Goal: Task Accomplishment & Management: Use online tool/utility

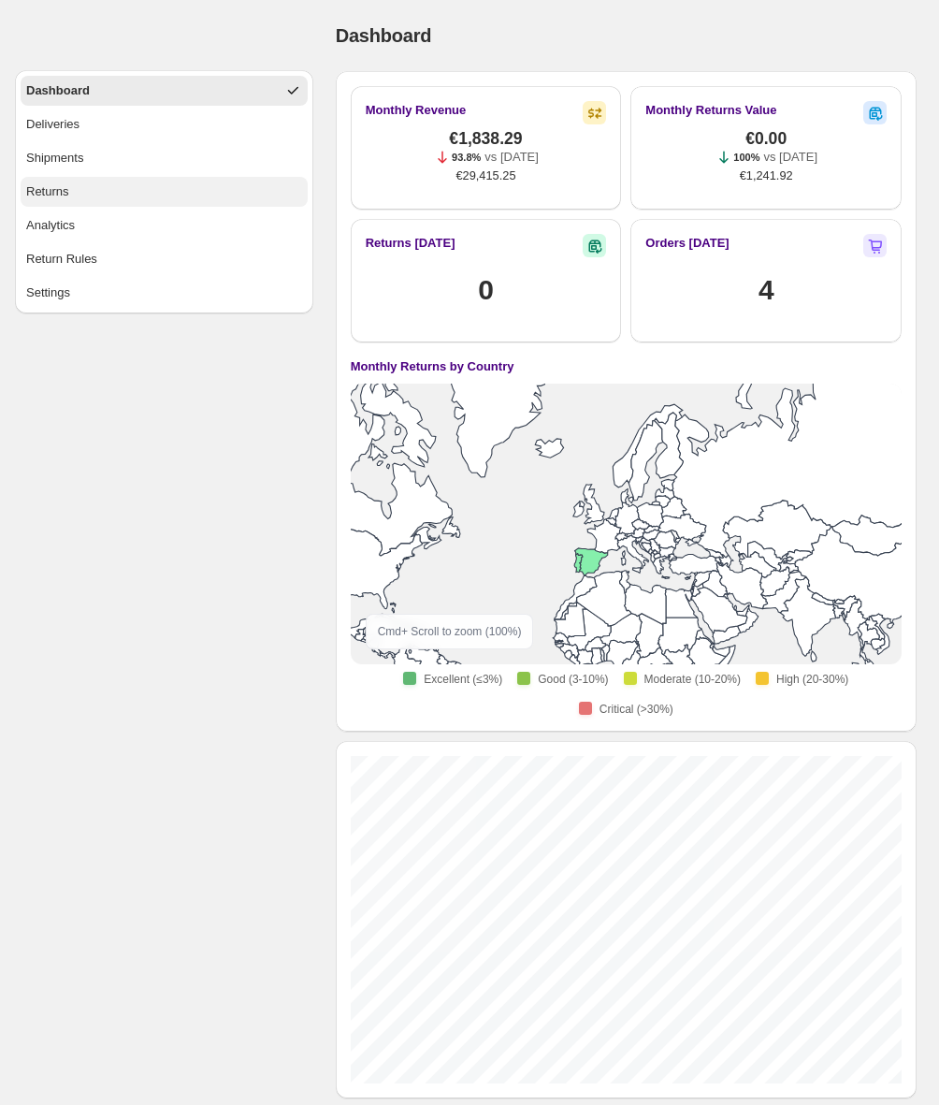
click at [53, 182] on div "Returns" at bounding box center [47, 191] width 43 height 19
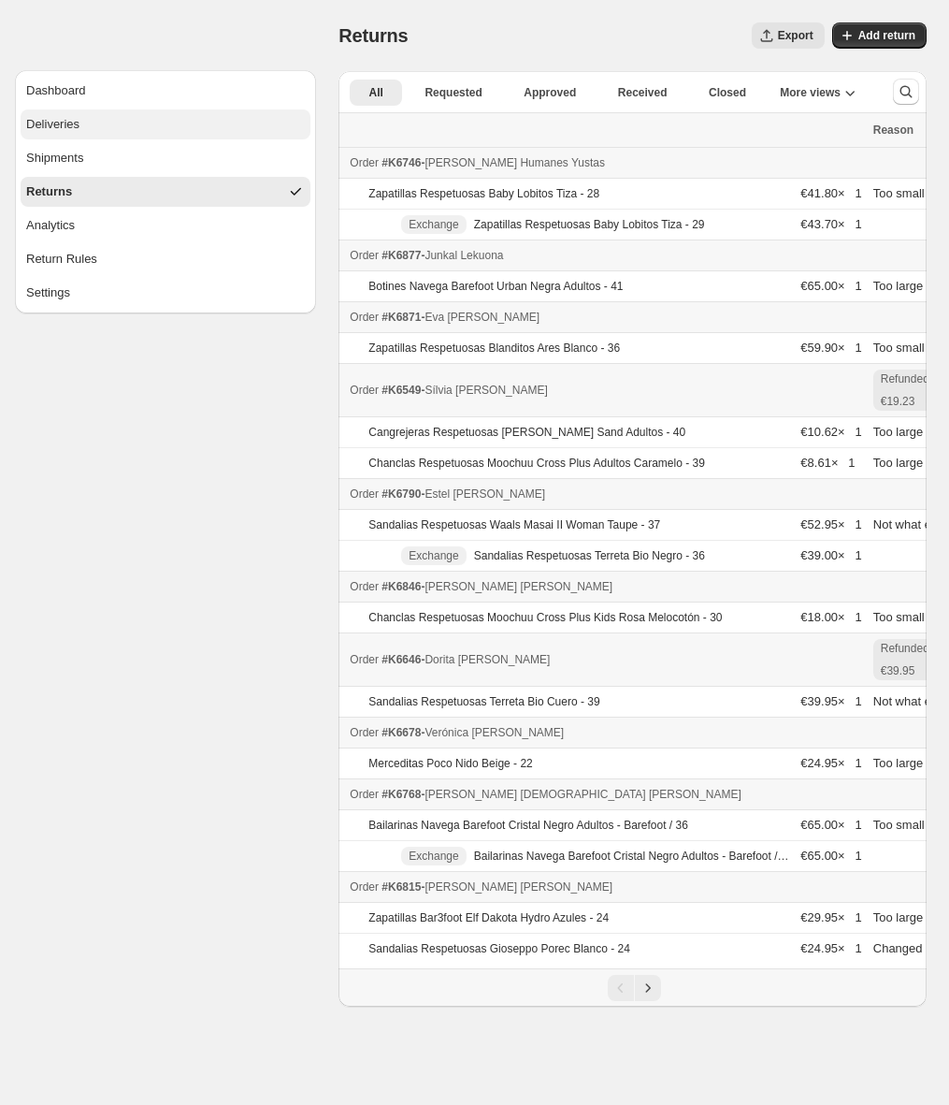
click at [89, 122] on button "Deliveries" at bounding box center [166, 124] width 290 height 30
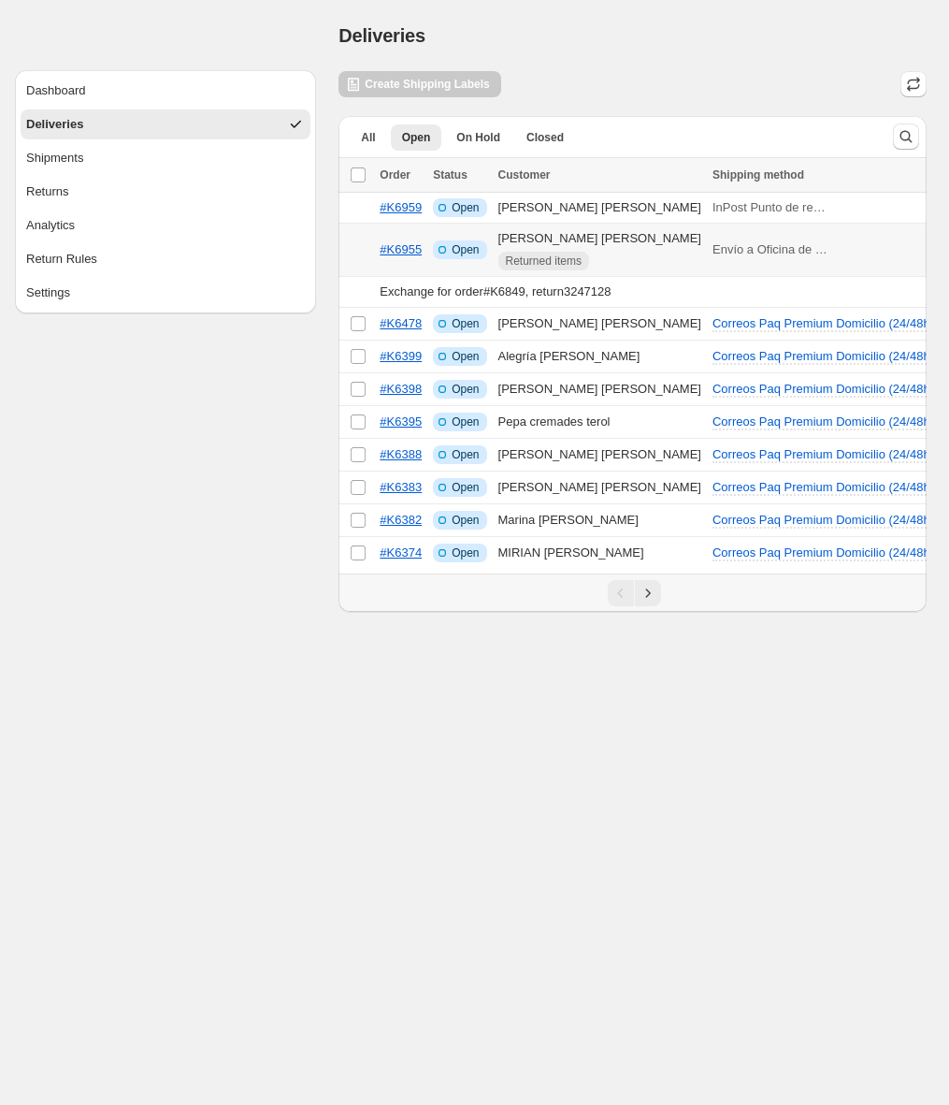
click at [652, 254] on div "Returned items" at bounding box center [600, 261] width 203 height 19
click at [650, 600] on icon "Next" at bounding box center [648, 593] width 19 height 19
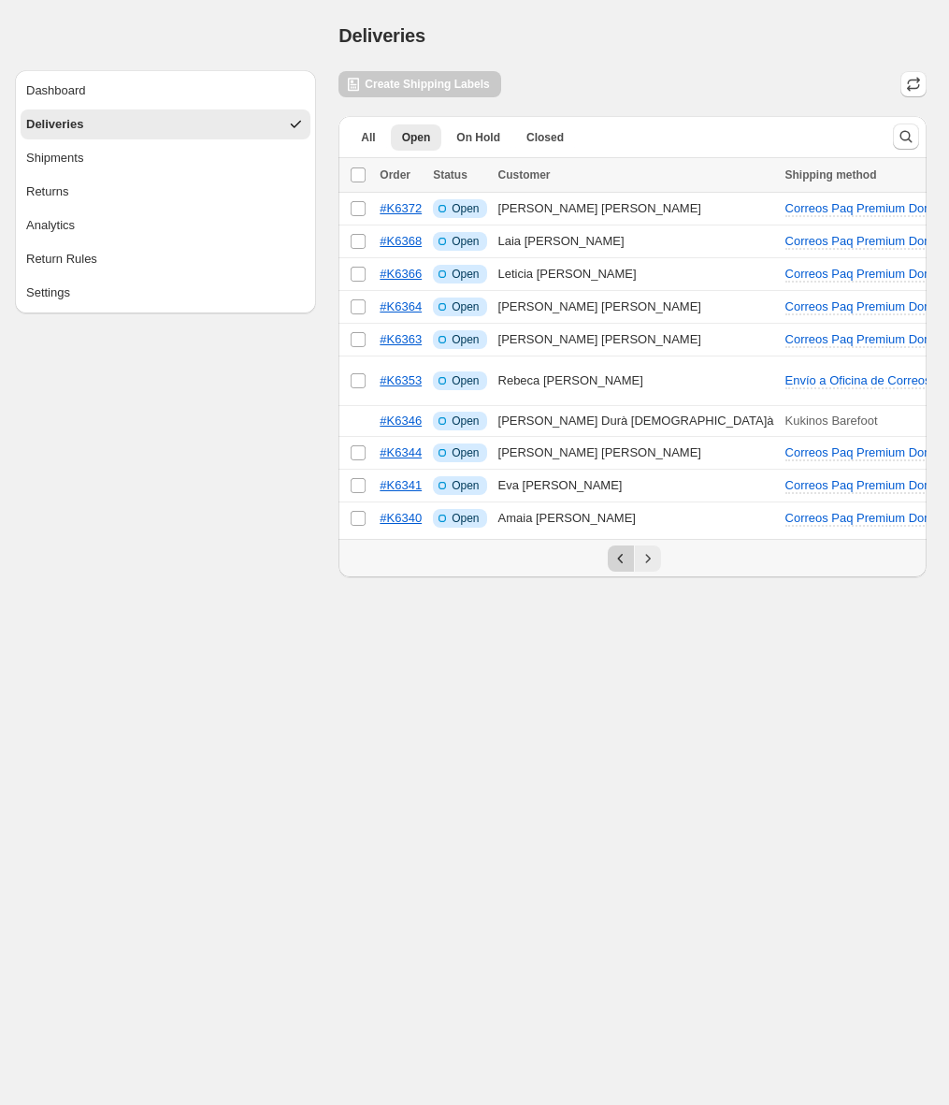
click at [618, 563] on icon "Previous" at bounding box center [621, 558] width 19 height 19
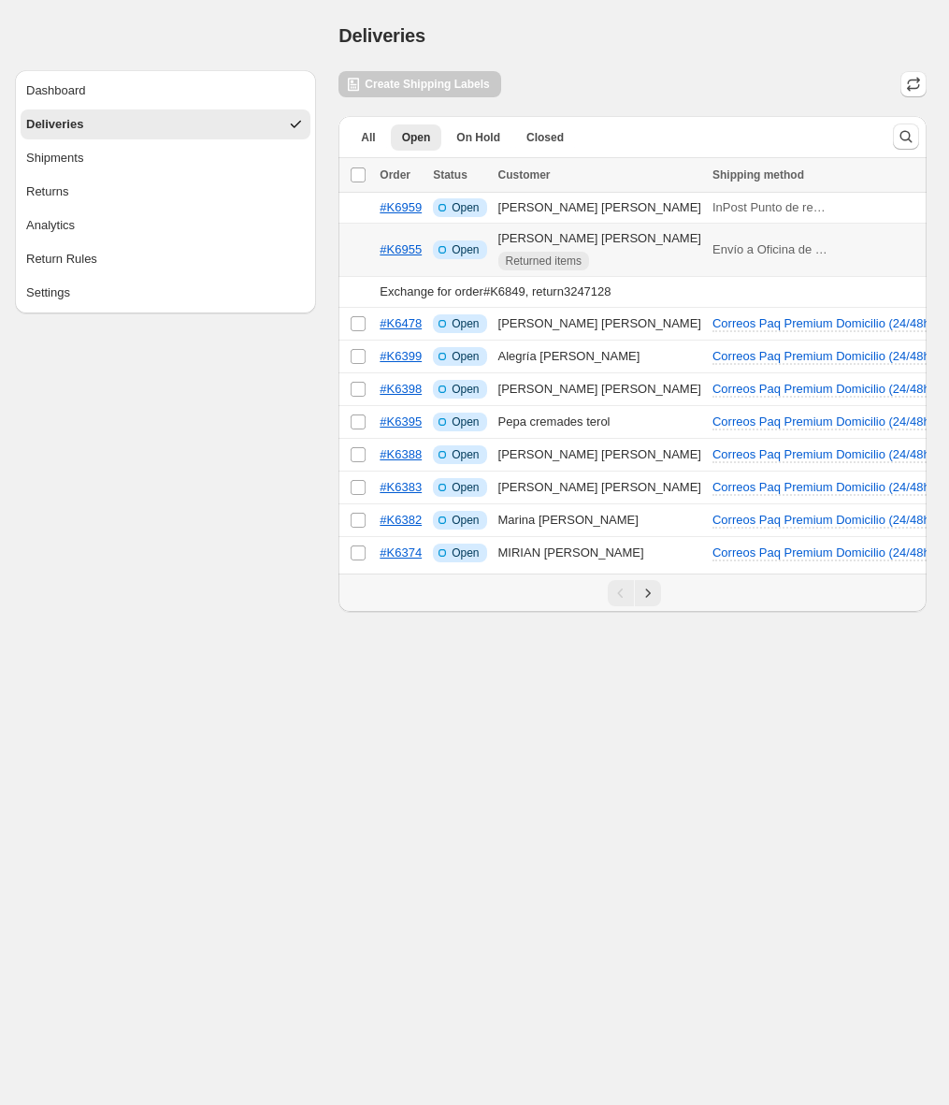
click at [759, 250] on p "Envío a Oficina de Correos (48/72h)" at bounding box center [771, 249] width 117 height 19
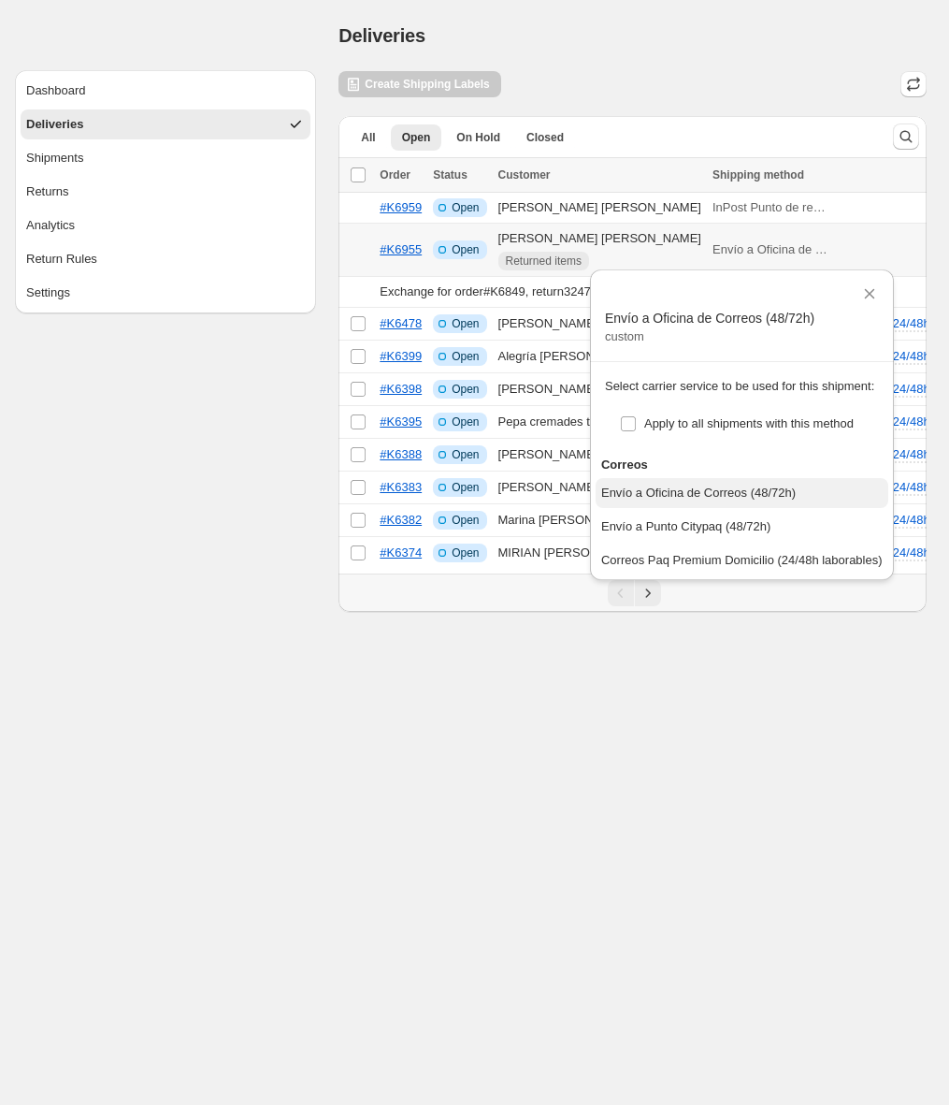
click at [766, 501] on div "Envío a Oficina de Correos (48/72h)" at bounding box center [698, 493] width 195 height 19
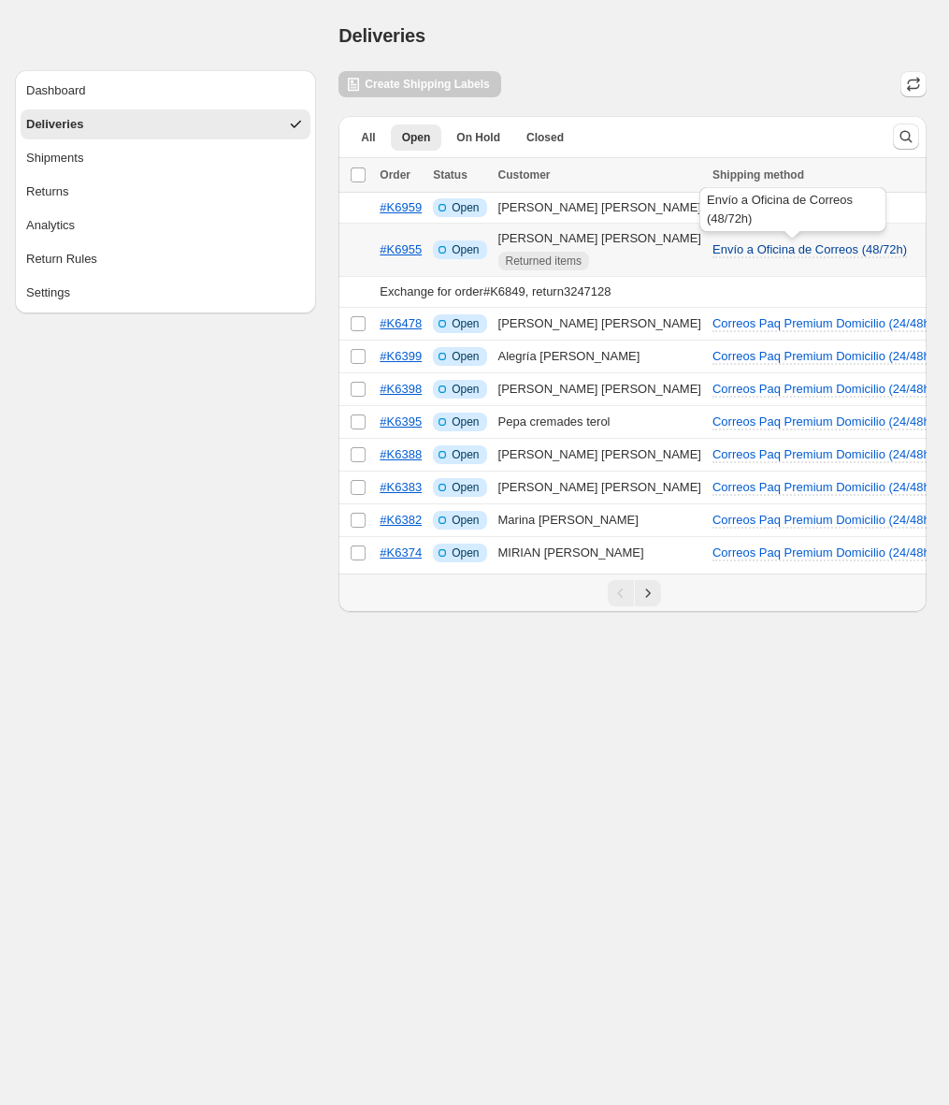
click at [762, 253] on span "Envío a Oficina de Correos (48/72h)" at bounding box center [810, 249] width 195 height 14
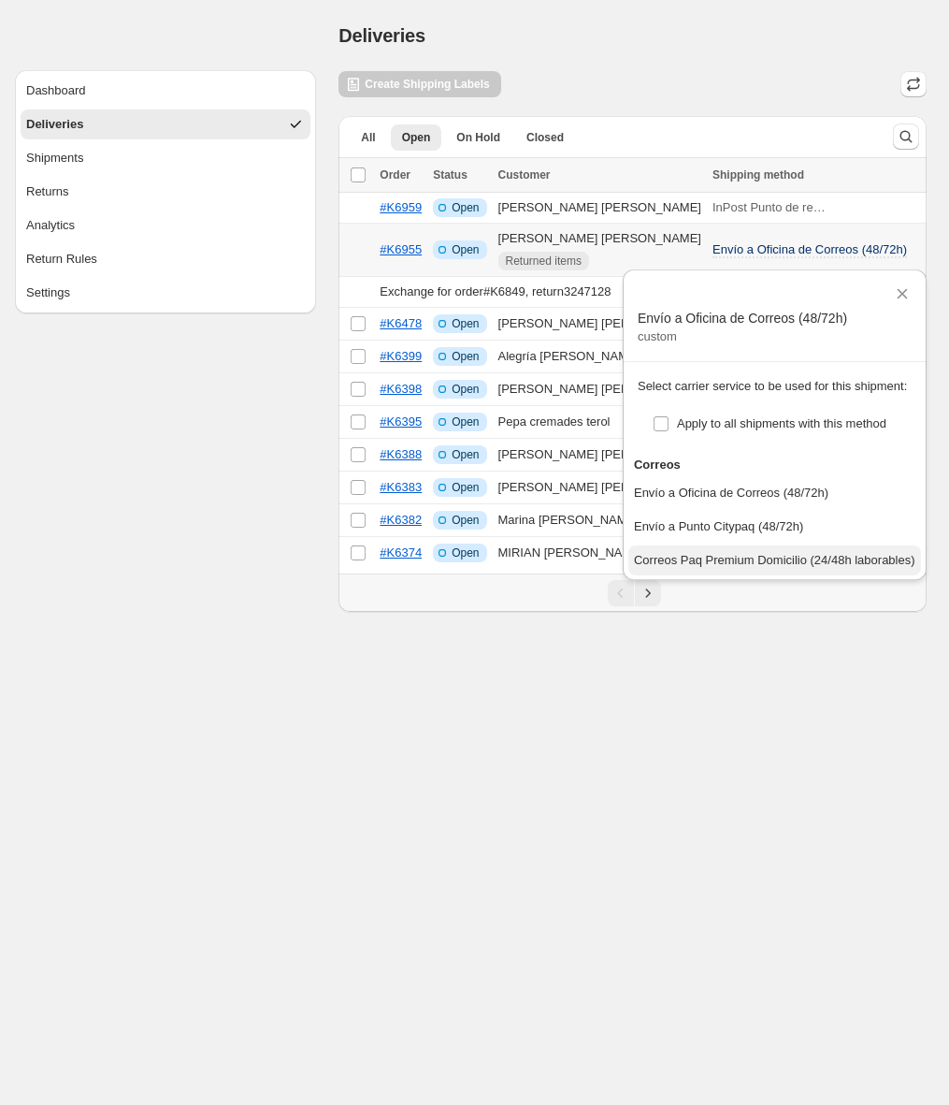
click at [728, 557] on div "Correos Paq Premium Domicilio (24/48h laborables)" at bounding box center [775, 560] width 282 height 19
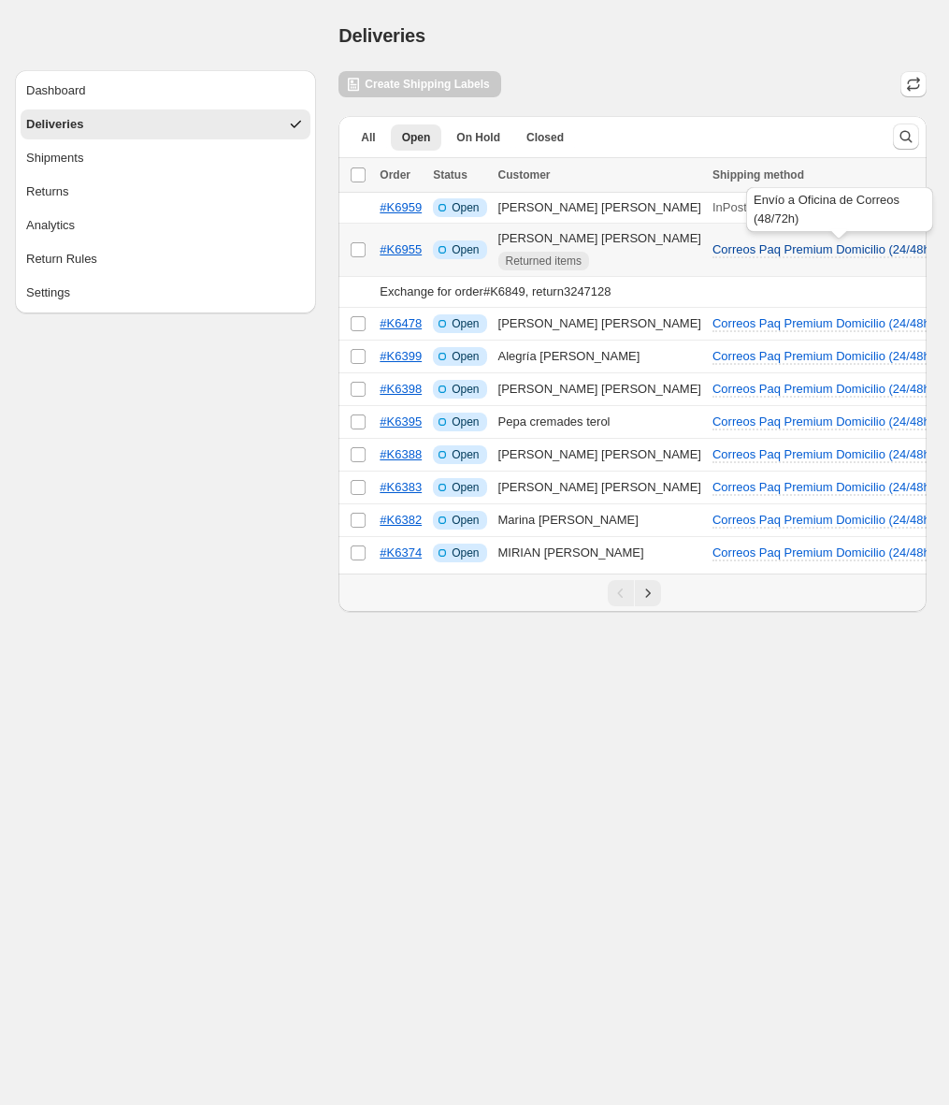
click at [793, 258] on span "Correos Paq Premium Domicilio (24/48h laborables)" at bounding box center [854, 250] width 282 height 16
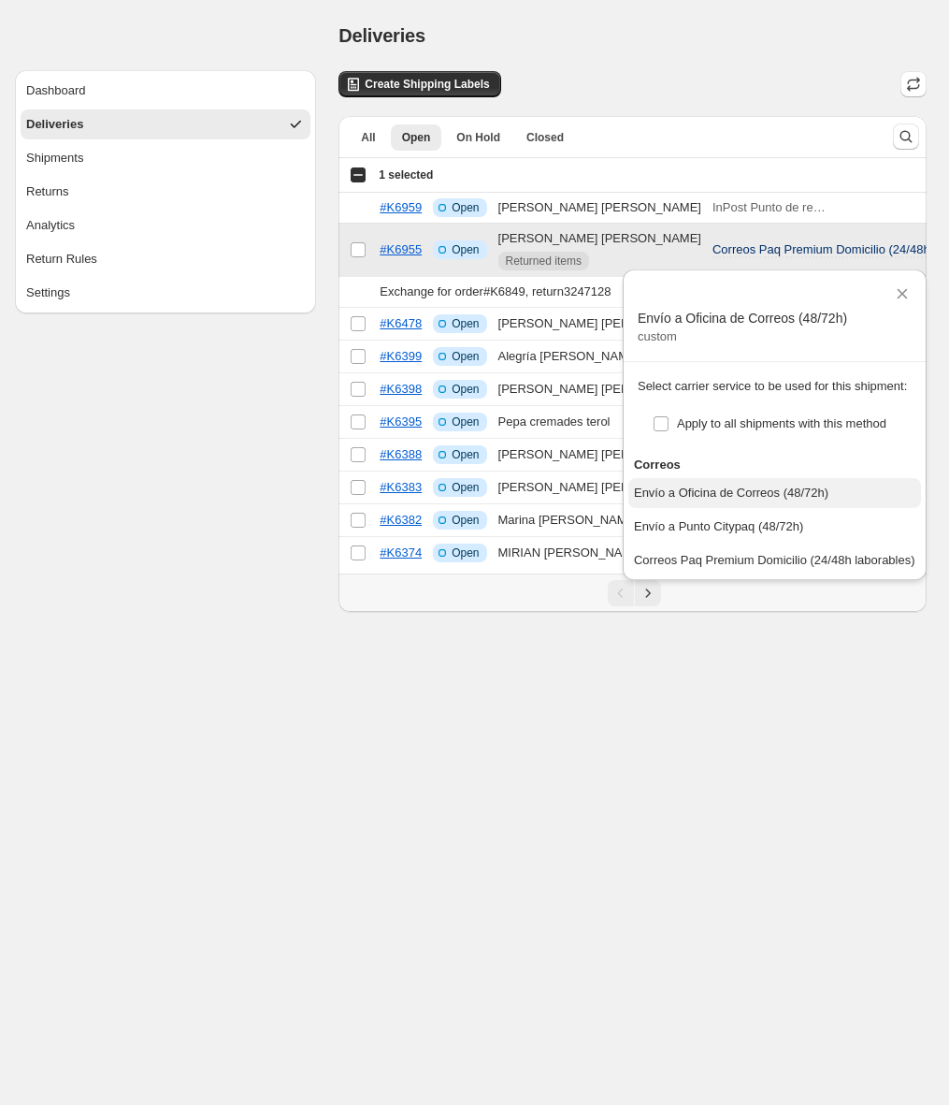
click at [745, 498] on div "Envío a Oficina de Correos (48/72h)" at bounding box center [731, 493] width 195 height 19
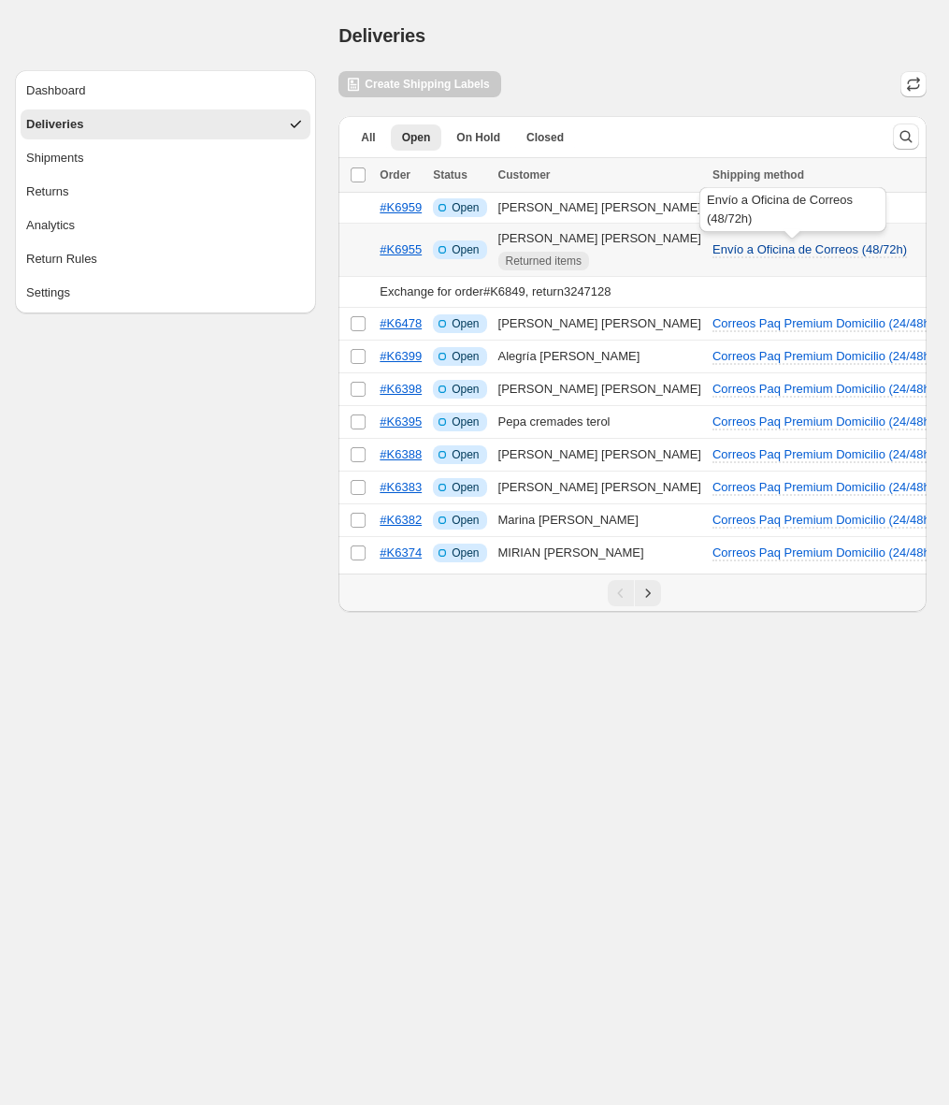
click at [772, 253] on span "Envío a Oficina de Correos (48/72h)" at bounding box center [810, 249] width 195 height 14
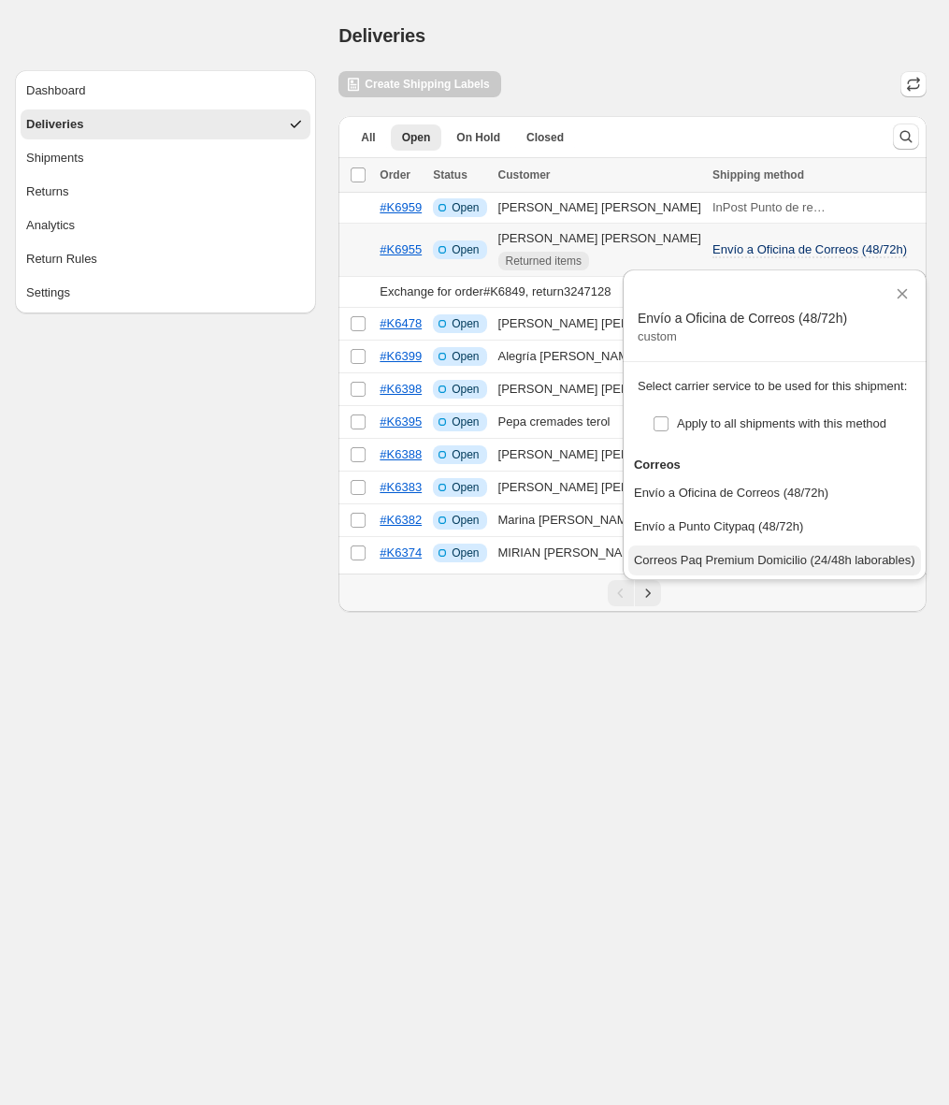
click at [746, 560] on div "Correos Paq Premium Domicilio (24/48h laborables)" at bounding box center [775, 560] width 282 height 19
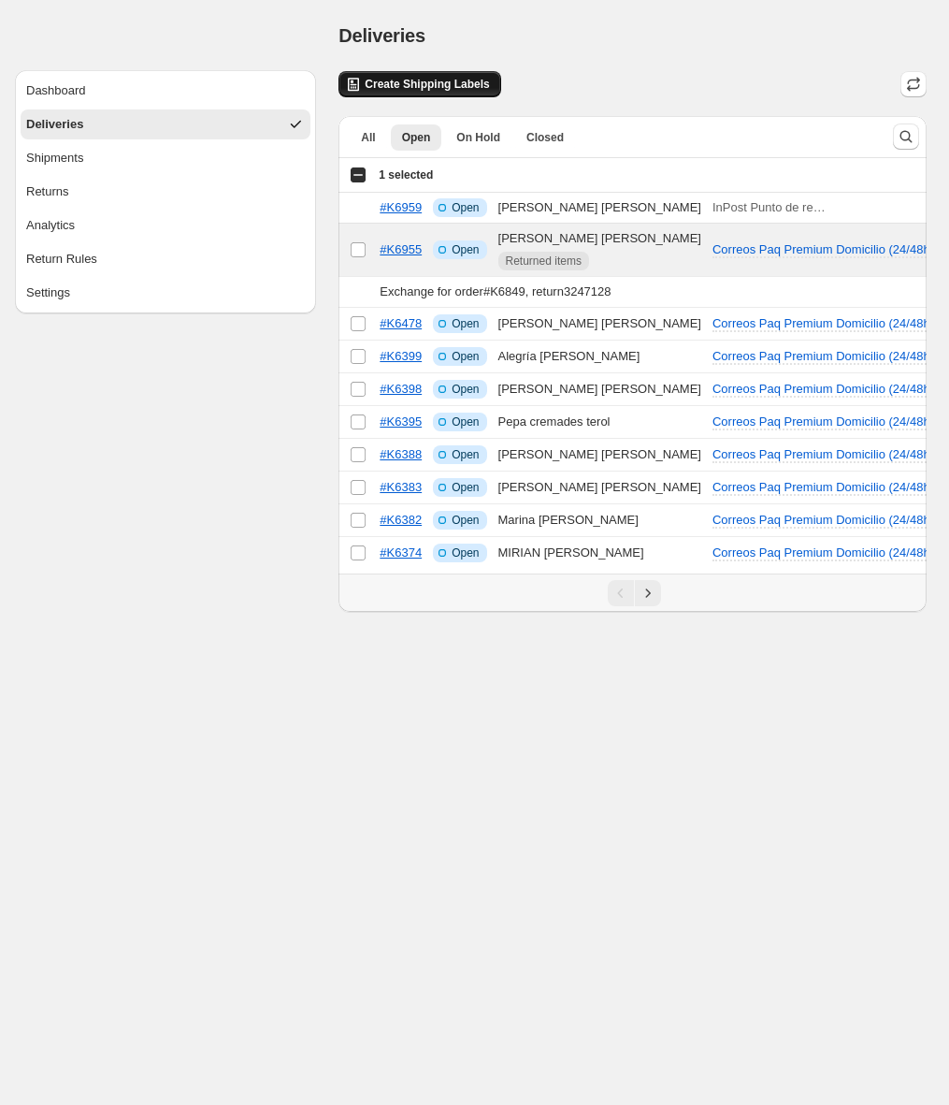
click at [470, 81] on span "Create Shipping Labels" at bounding box center [427, 84] width 124 height 15
